Goal: Find specific page/section: Find specific page/section

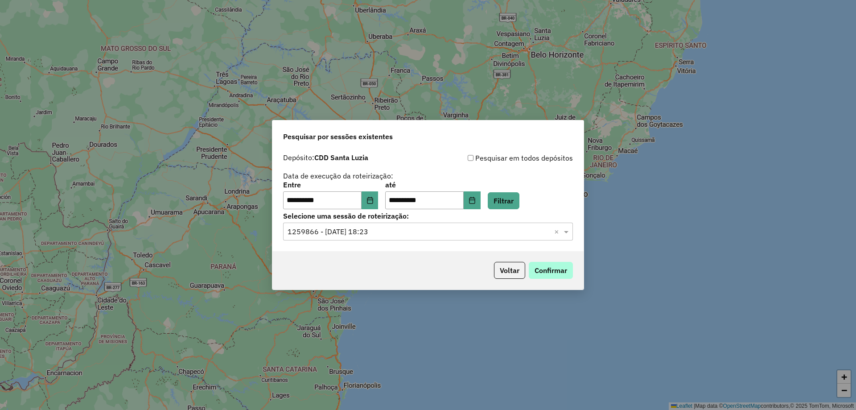
click at [556, 269] on button "Confirmar" at bounding box center [551, 270] width 44 height 17
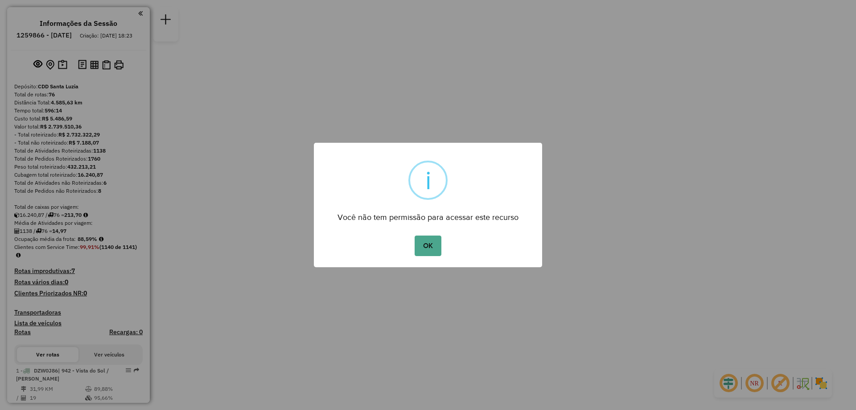
click at [415, 235] on button "OK" at bounding box center [428, 245] width 26 height 21
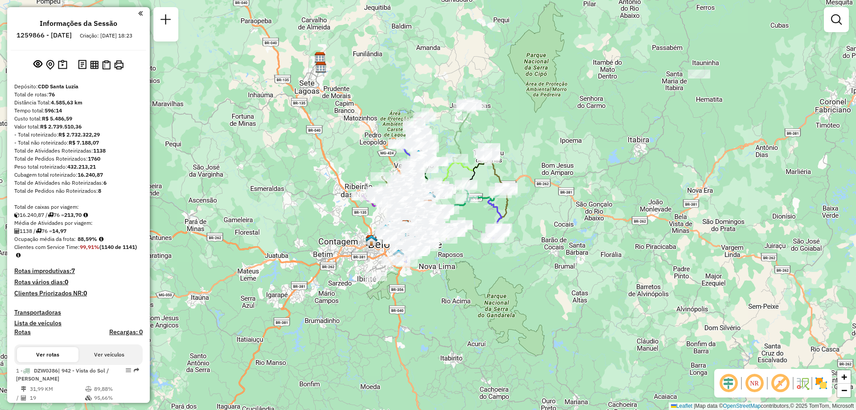
click at [836, 23] on em at bounding box center [836, 19] width 11 height 11
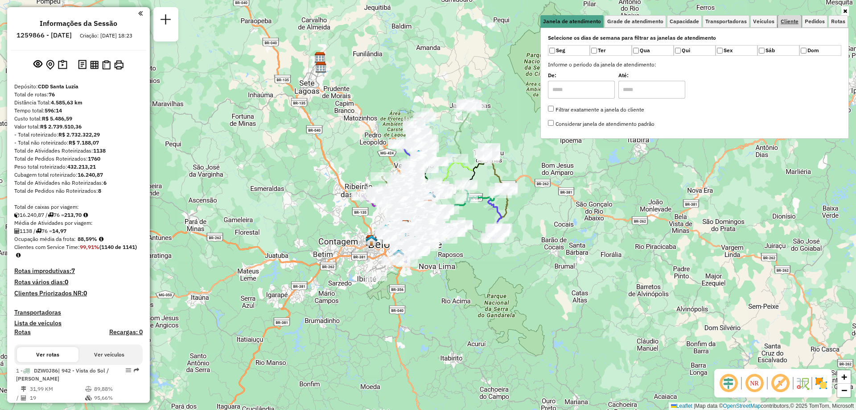
click at [787, 24] on span "Cliente" at bounding box center [790, 21] width 18 height 5
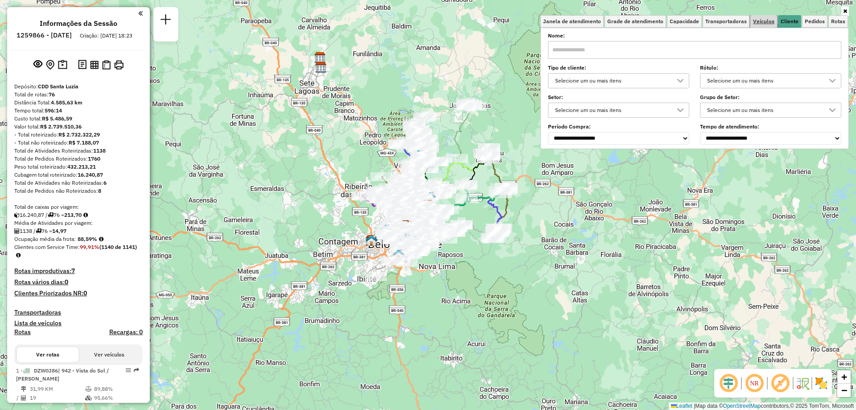
click at [769, 24] on span "Veículos" at bounding box center [763, 21] width 21 height 5
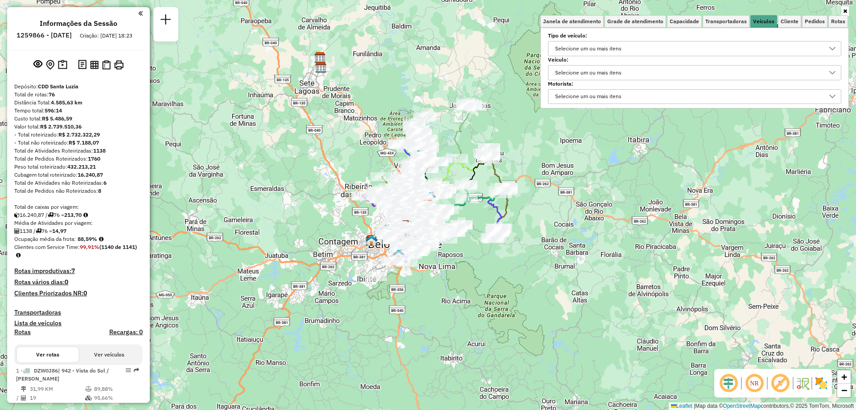
click at [630, 72] on div "Selecione um ou mais itens" at bounding box center [688, 73] width 272 height 14
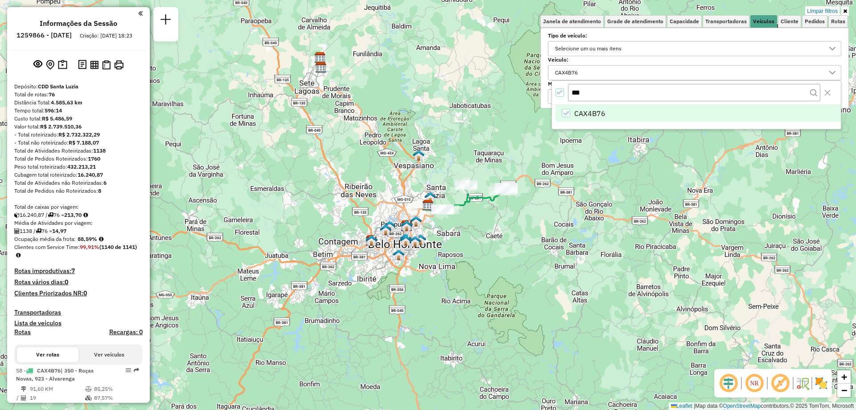
scroll to position [134, 0]
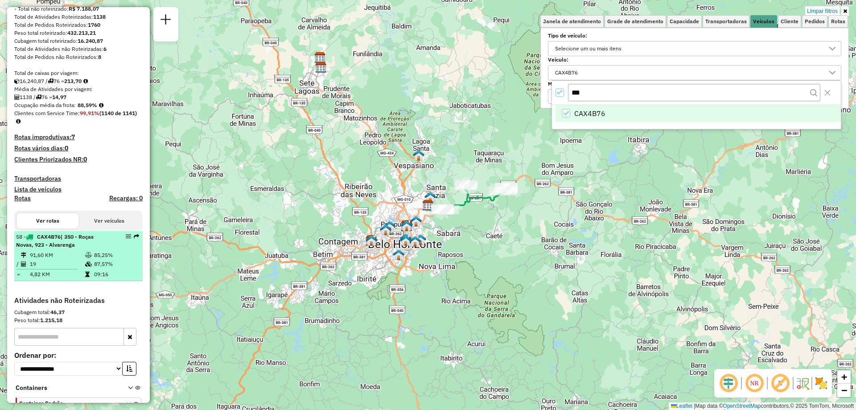
type input "***"
click at [94, 268] on td "87,57%" at bounding box center [116, 264] width 45 height 9
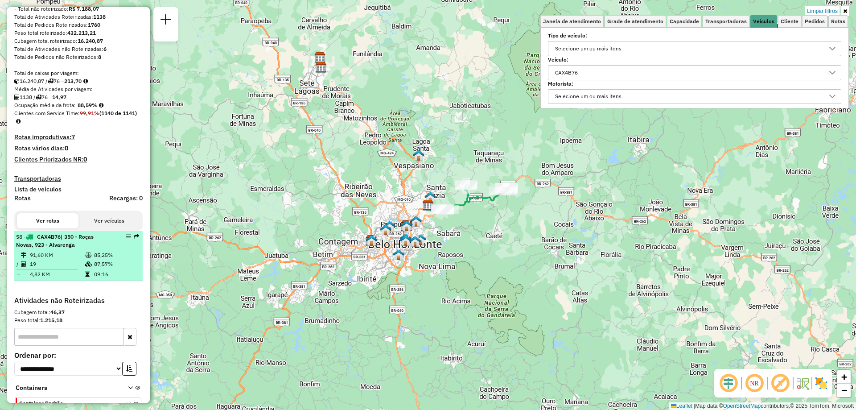
select select "**********"
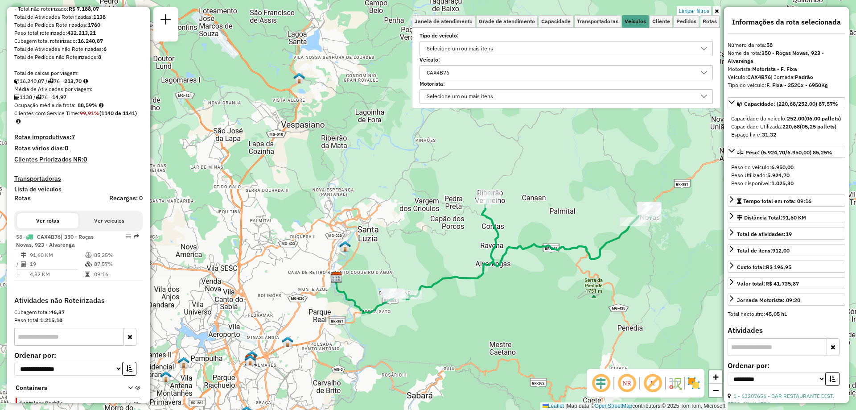
click at [720, 12] on link at bounding box center [717, 11] width 8 height 10
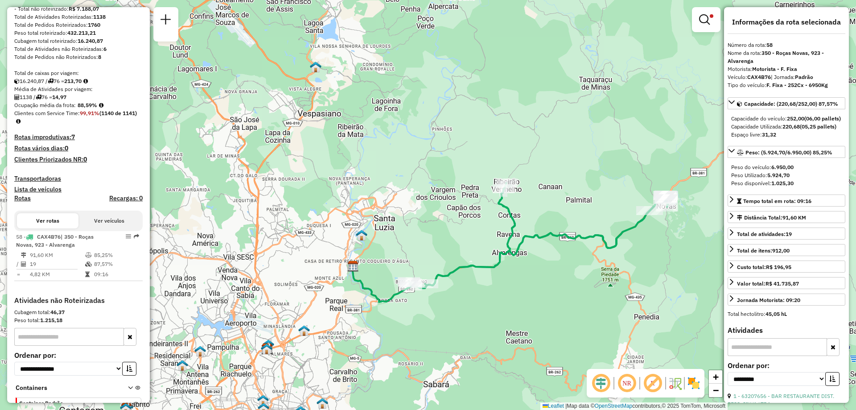
drag, startPoint x: 537, startPoint y: 298, endPoint x: 556, endPoint y: 285, distance: 22.9
click at [556, 285] on div "Limpar filtros Janela de atendimento Grade de atendimento Capacidade Transporta…" at bounding box center [428, 205] width 856 height 410
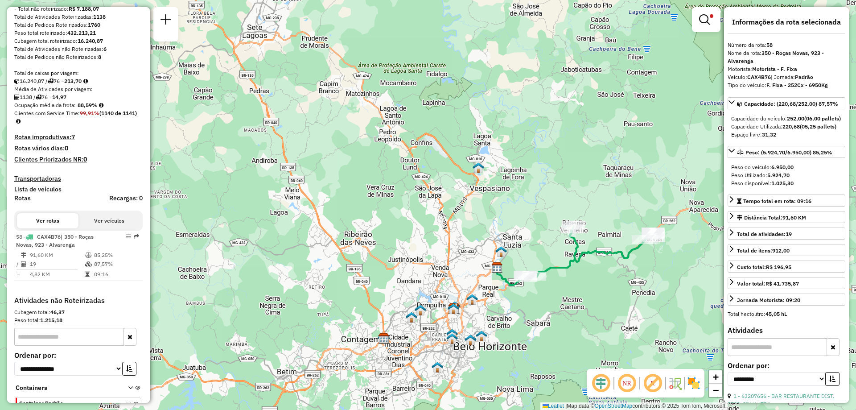
drag, startPoint x: 648, startPoint y: 267, endPoint x: 594, endPoint y: 284, distance: 57.5
click at [595, 284] on div "Limpar filtros Janela de atendimento Grade de atendimento Capacidade Transporta…" at bounding box center [428, 205] width 856 height 410
click at [798, 221] on span "91,60 KM" at bounding box center [795, 217] width 24 height 7
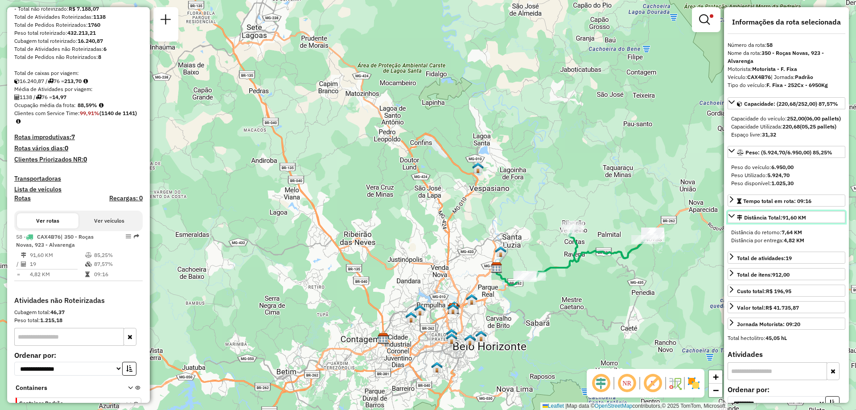
scroll to position [45, 0]
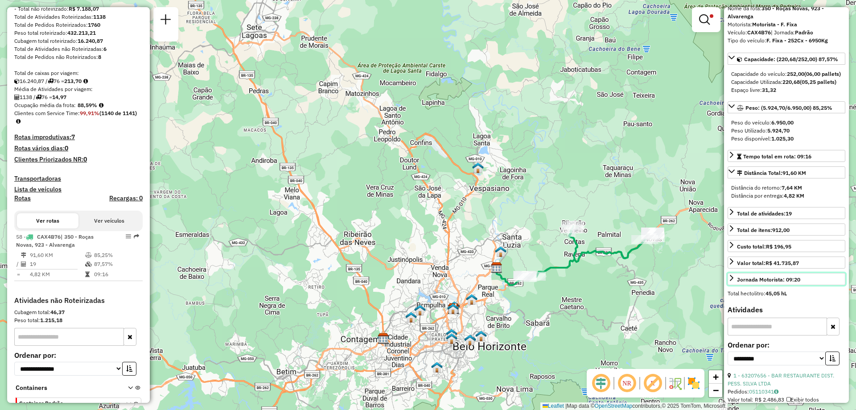
click at [802, 285] on link "Jornada Motorista: 09:20" at bounding box center [787, 279] width 118 height 12
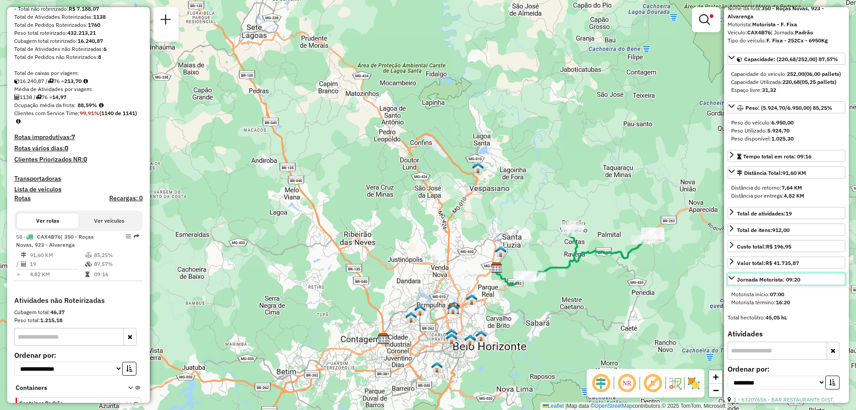
scroll to position [0, 0]
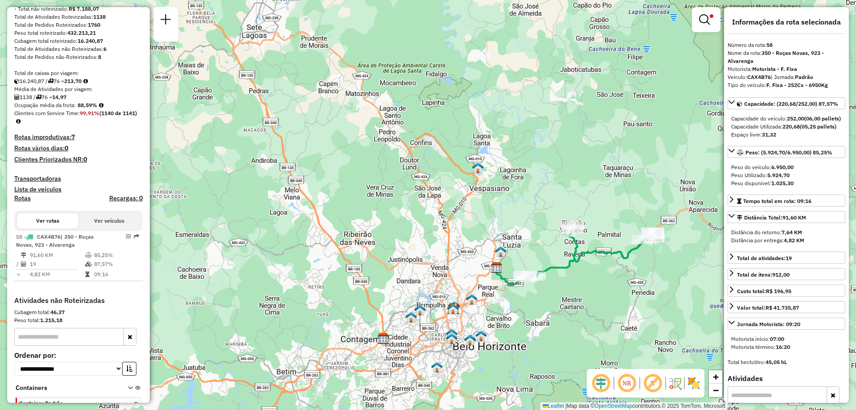
click at [609, 267] on div "Limpar filtros Janela de atendimento Grade de atendimento Capacidade Transporta…" at bounding box center [428, 205] width 856 height 410
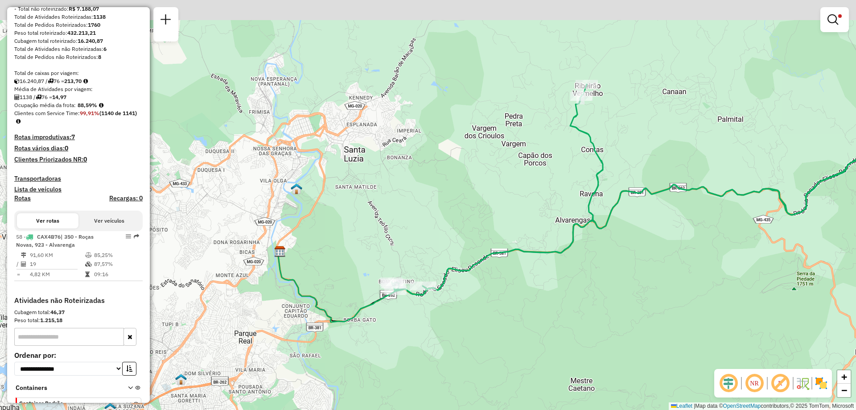
drag, startPoint x: 339, startPoint y: 288, endPoint x: 390, endPoint y: 315, distance: 57.9
click at [390, 315] on div "Limpar filtros Janela de atendimento Grade de atendimento Capacidade Transporta…" at bounding box center [428, 205] width 856 height 410
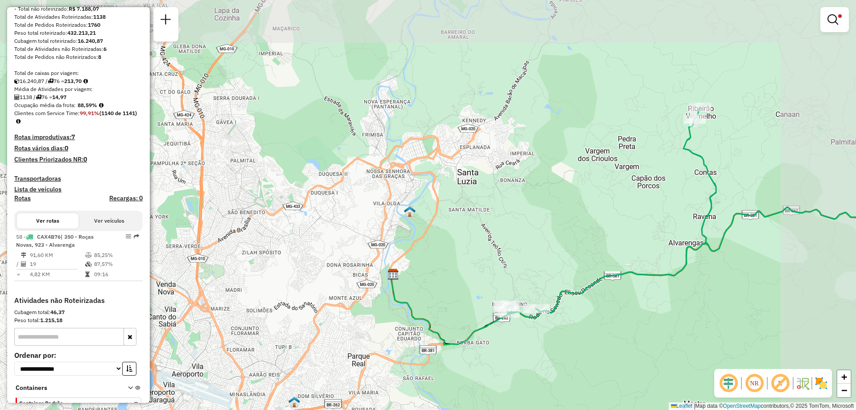
drag, startPoint x: 735, startPoint y: 280, endPoint x: 650, endPoint y: 330, distance: 99.2
click at [650, 330] on div "Limpar filtros Janela de atendimento Grade de atendimento Capacidade Transporta…" at bounding box center [428, 205] width 856 height 410
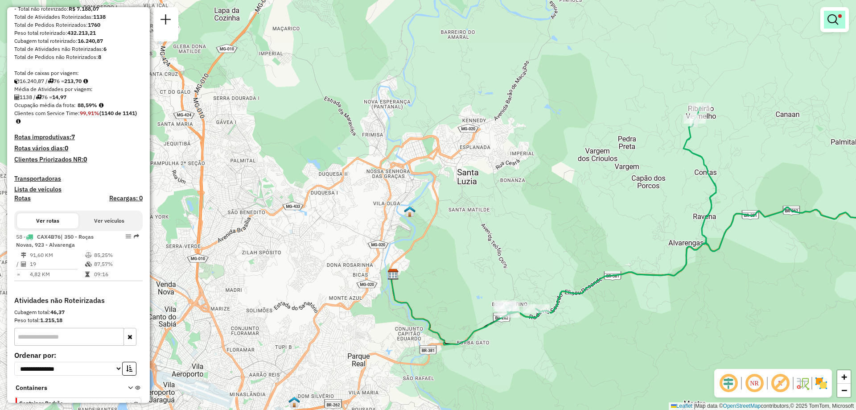
click at [832, 21] on em at bounding box center [833, 19] width 11 height 11
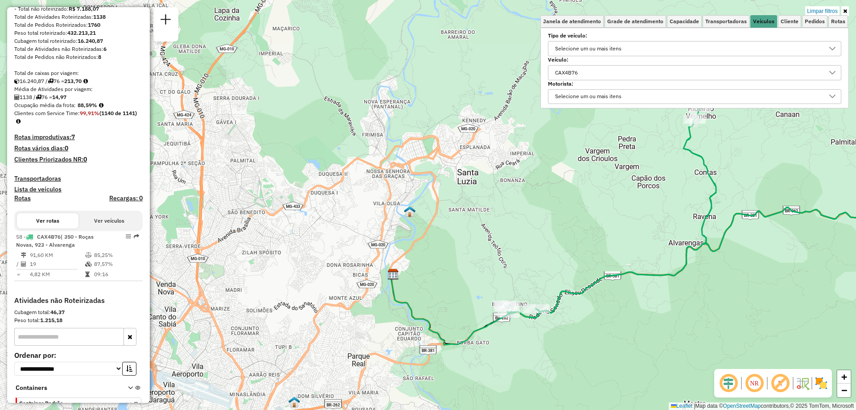
click at [846, 12] on icon at bounding box center [845, 10] width 4 height 5
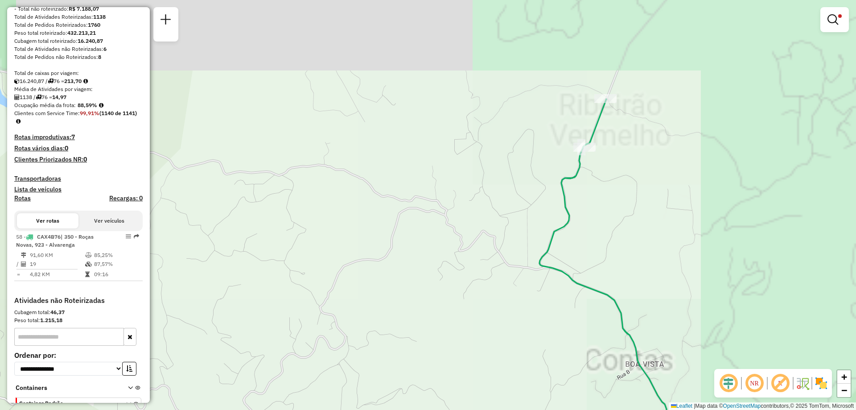
drag, startPoint x: 728, startPoint y: 119, endPoint x: 535, endPoint y: 242, distance: 228.8
click at [540, 241] on icon at bounding box center [657, 327] width 235 height 456
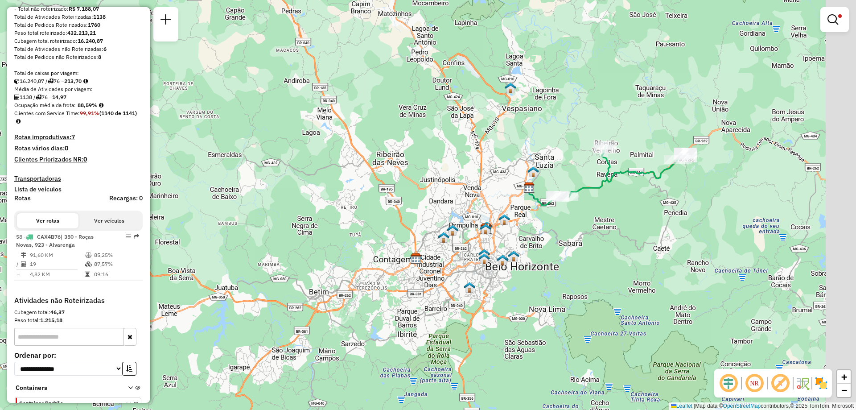
drag, startPoint x: 676, startPoint y: 326, endPoint x: 610, endPoint y: 235, distance: 112.0
click at [610, 235] on div "Limpar filtros Janela de atendimento Grade de atendimento Capacidade Transporta…" at bounding box center [428, 205] width 856 height 410
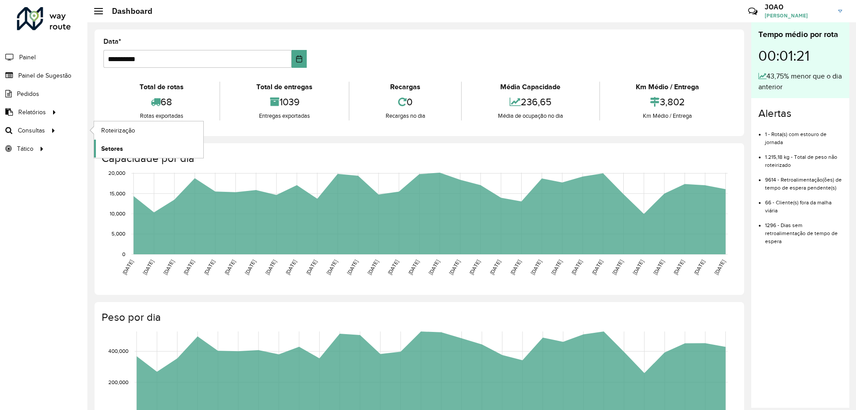
click at [110, 148] on span "Setores" at bounding box center [112, 148] width 22 height 9
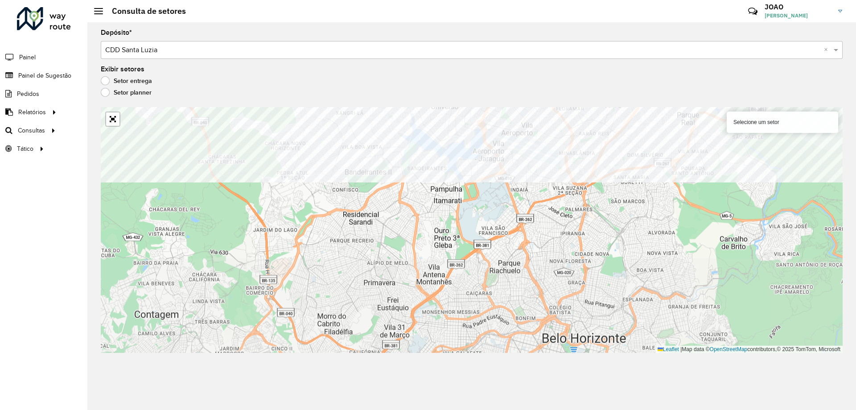
click at [350, 71] on formly-group "Depósito * Selecione um depósito × CDD Santa Luzia × Exibir setores Setor entre…" at bounding box center [472, 190] width 742 height 323
